Goal: Find specific page/section: Find specific page/section

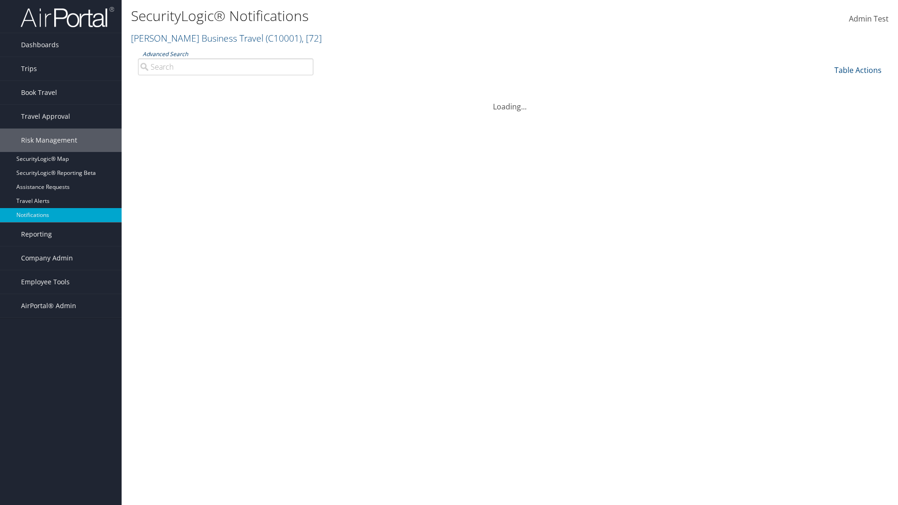
click at [165, 54] on link "Advanced Search" at bounding box center [165, 54] width 45 height 8
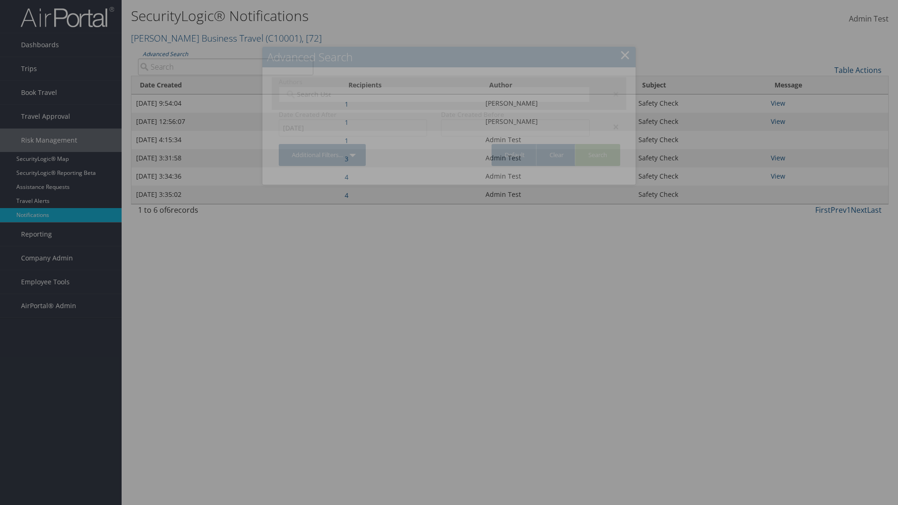
click at [611, 126] on div "×" at bounding box center [611, 126] width 29 height 11
click at [611, 94] on div "×" at bounding box center [611, 93] width 29 height 11
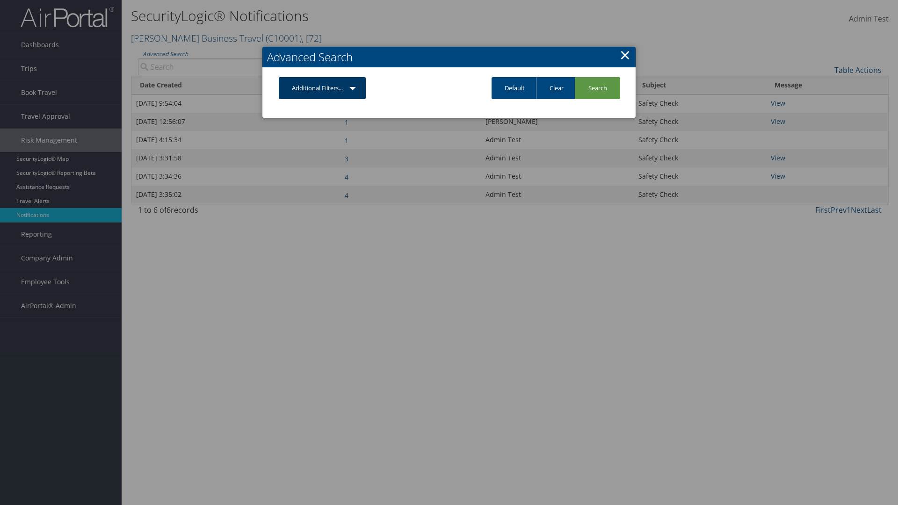
click at [323, 88] on link "Additional Filters..." at bounding box center [322, 88] width 87 height 22
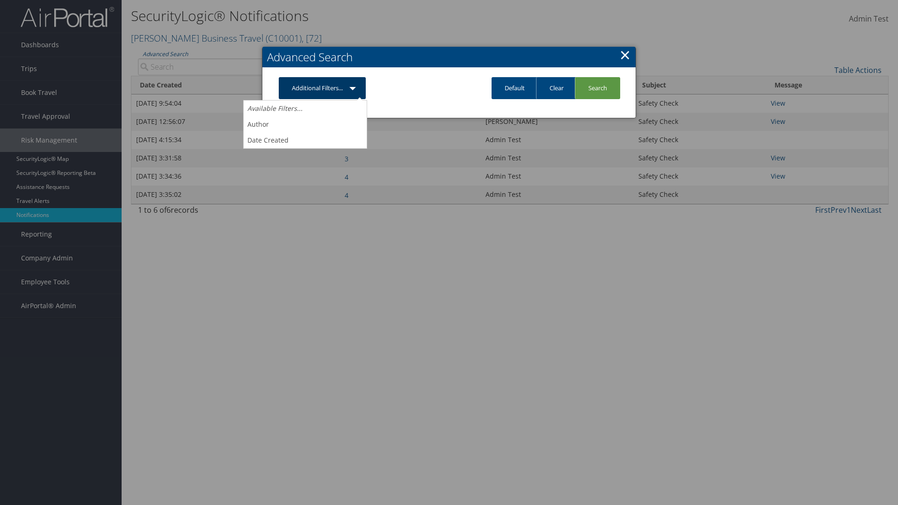
click at [305, 124] on link "Author" at bounding box center [305, 124] width 123 height 16
click at [323, 99] on link "Additional Filters..." at bounding box center [322, 88] width 87 height 22
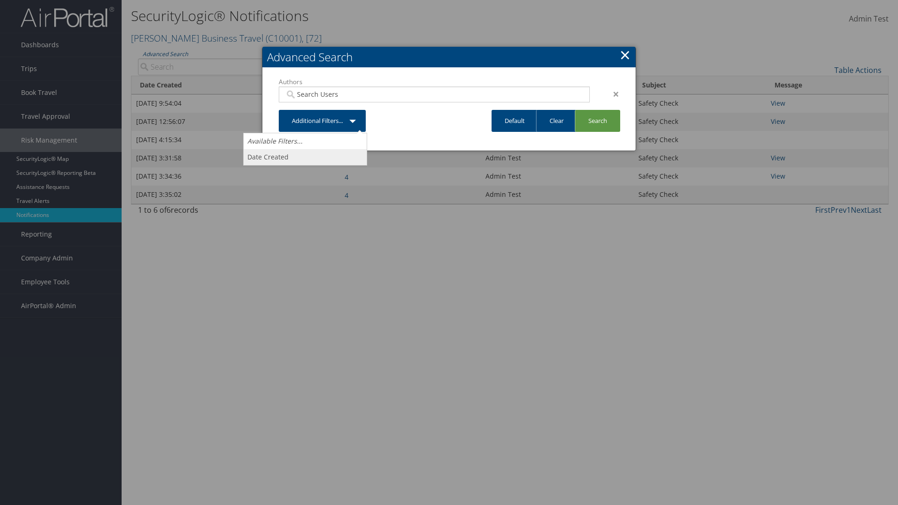
click at [305, 157] on link "Date Created" at bounding box center [305, 157] width 123 height 16
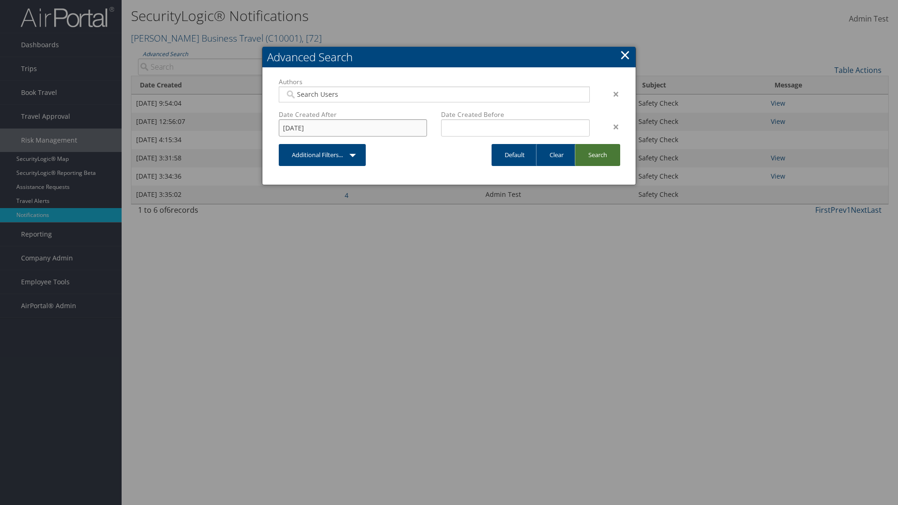
type input "[DATE]"
click at [597, 155] on link "Search" at bounding box center [597, 155] width 45 height 22
